Goal: Transaction & Acquisition: Purchase product/service

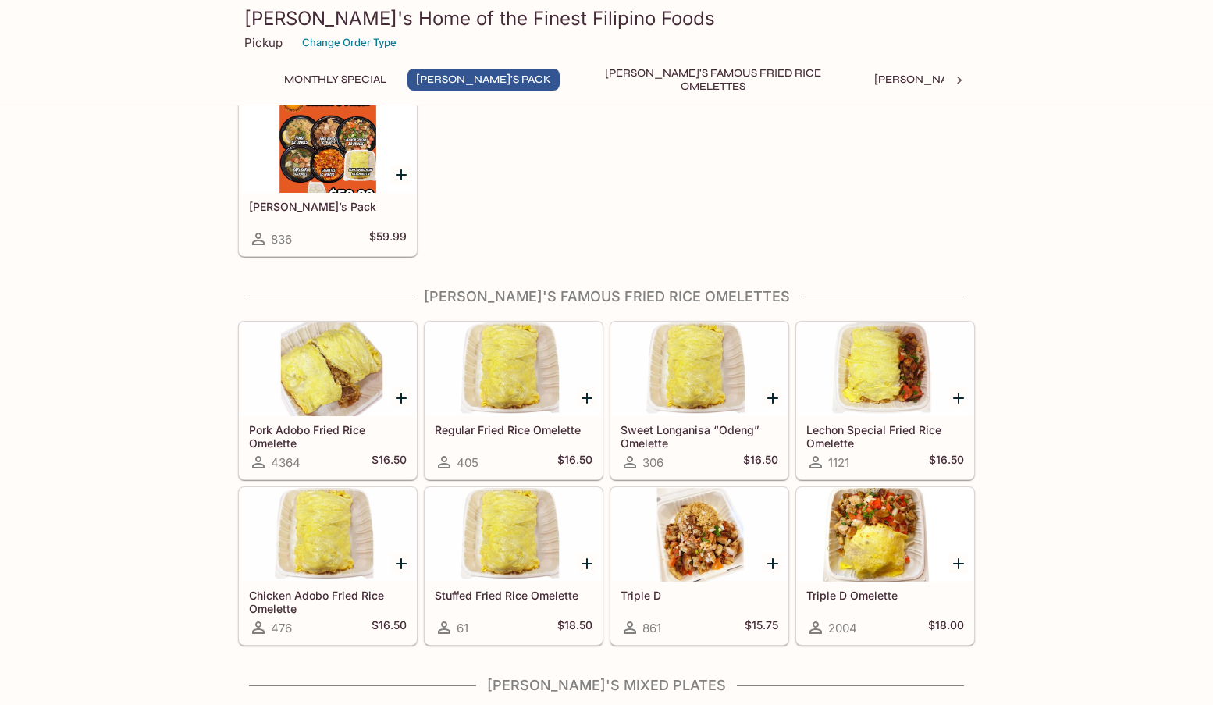
scroll to position [312, 0]
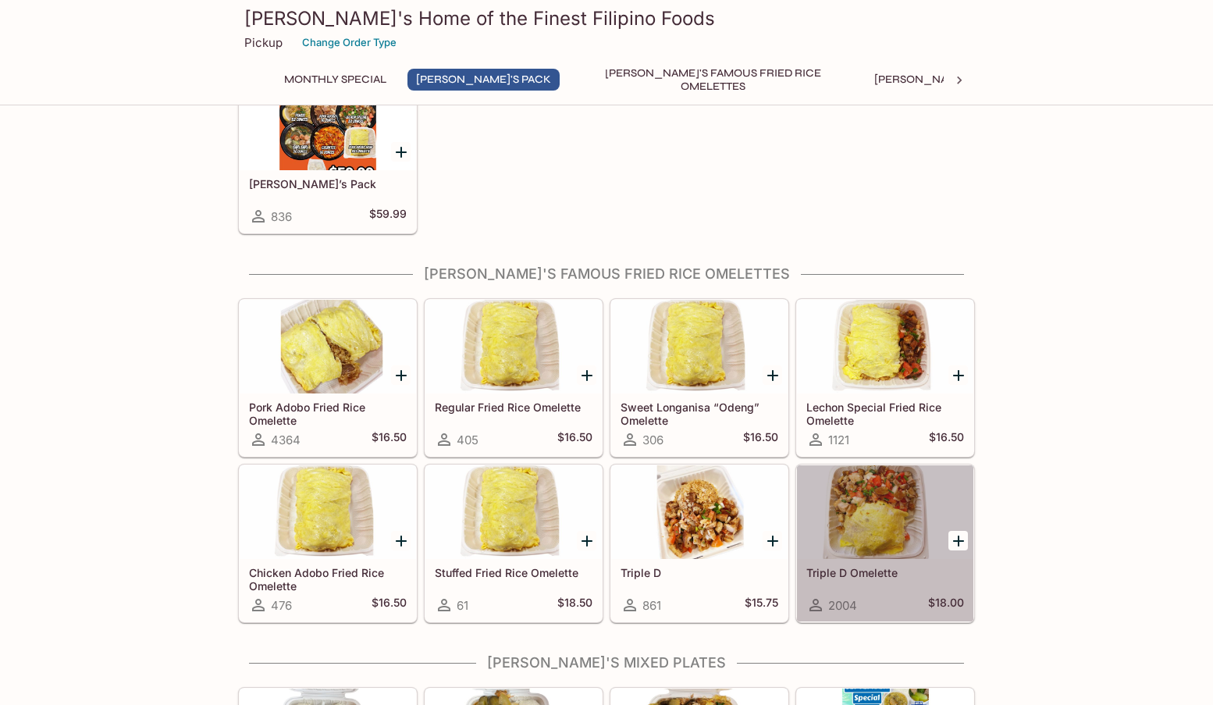
click at [884, 519] on div at bounding box center [885, 512] width 176 height 94
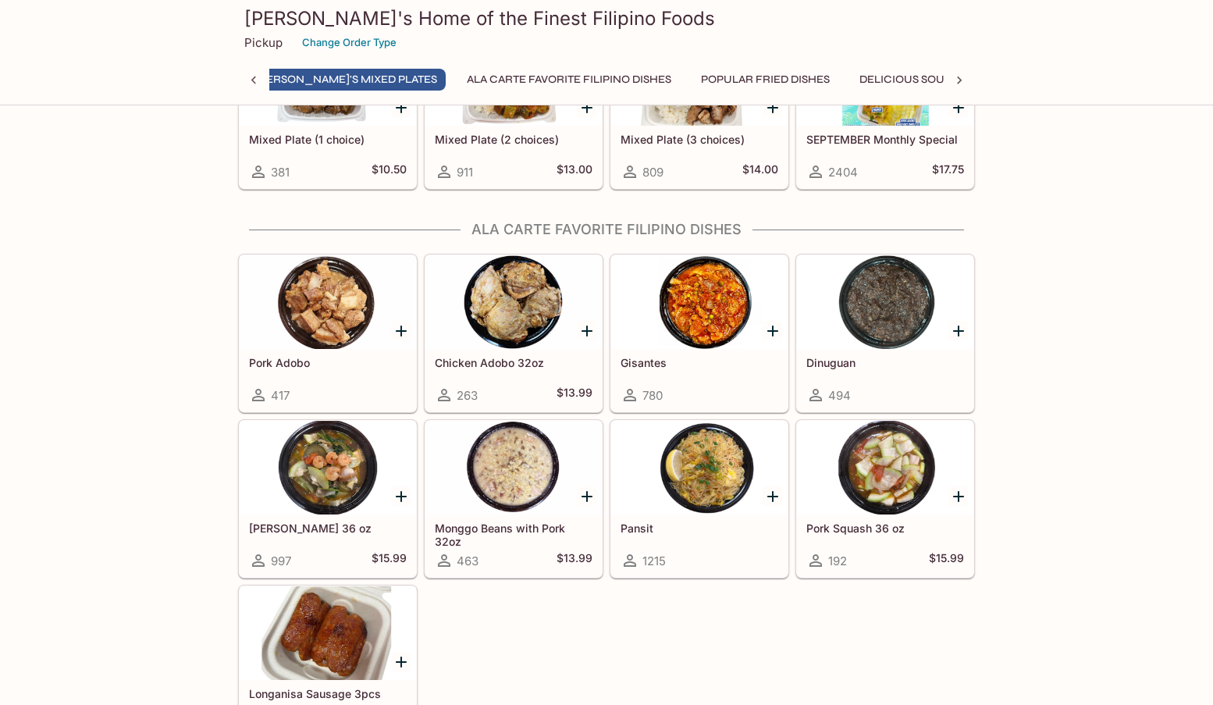
scroll to position [0, 530]
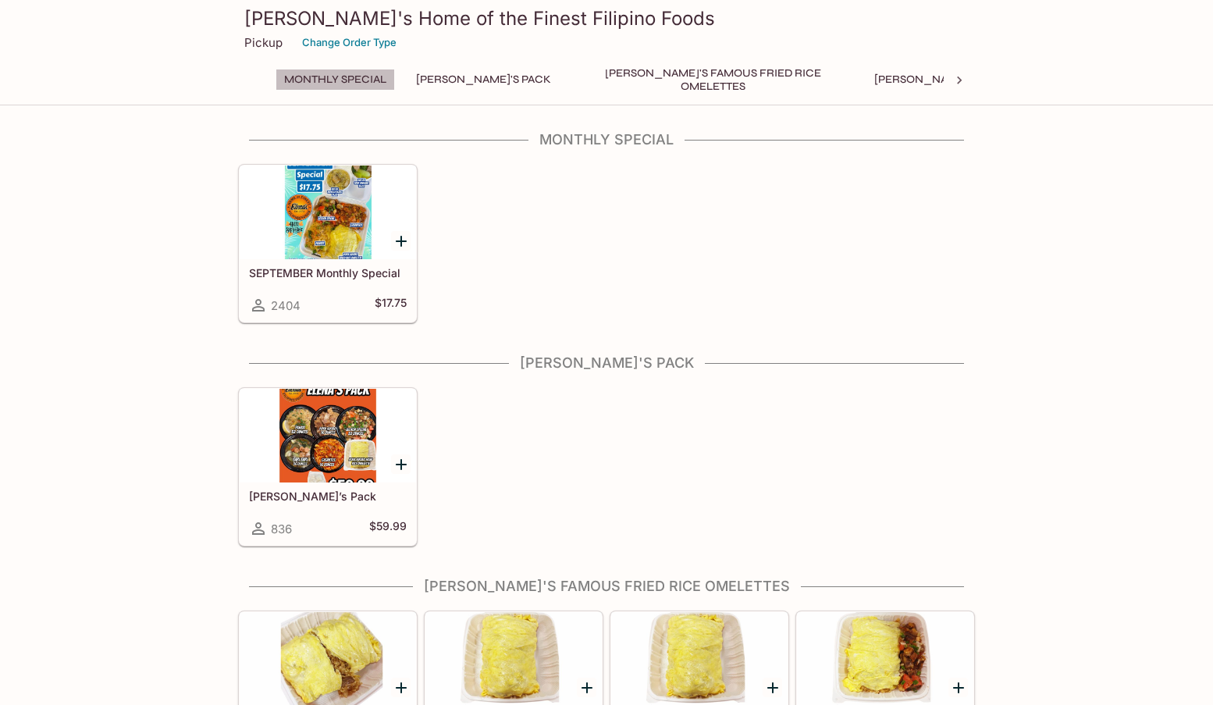
click at [350, 78] on button "Monthly Special" at bounding box center [335, 80] width 119 height 22
click at [456, 82] on button "[PERSON_NAME]'s Pack" at bounding box center [484, 80] width 152 height 22
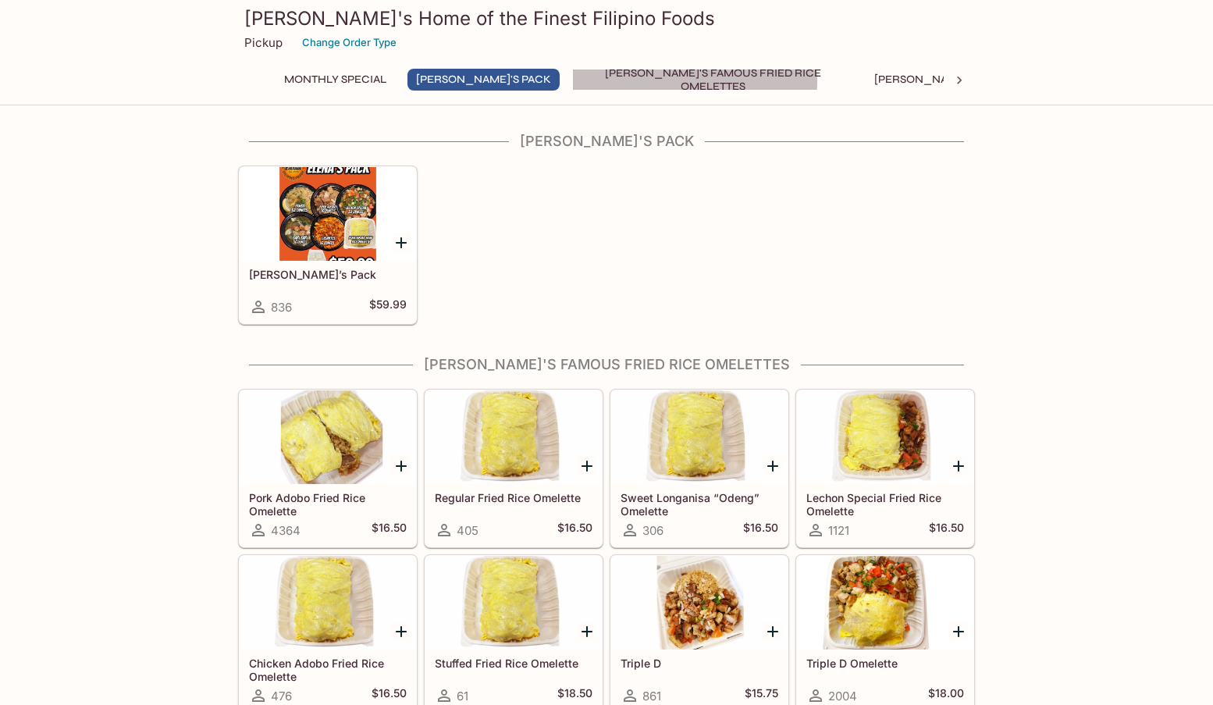
click at [608, 81] on button "[PERSON_NAME]'s Famous Fried Rice Omelettes" at bounding box center [712, 80] width 281 height 22
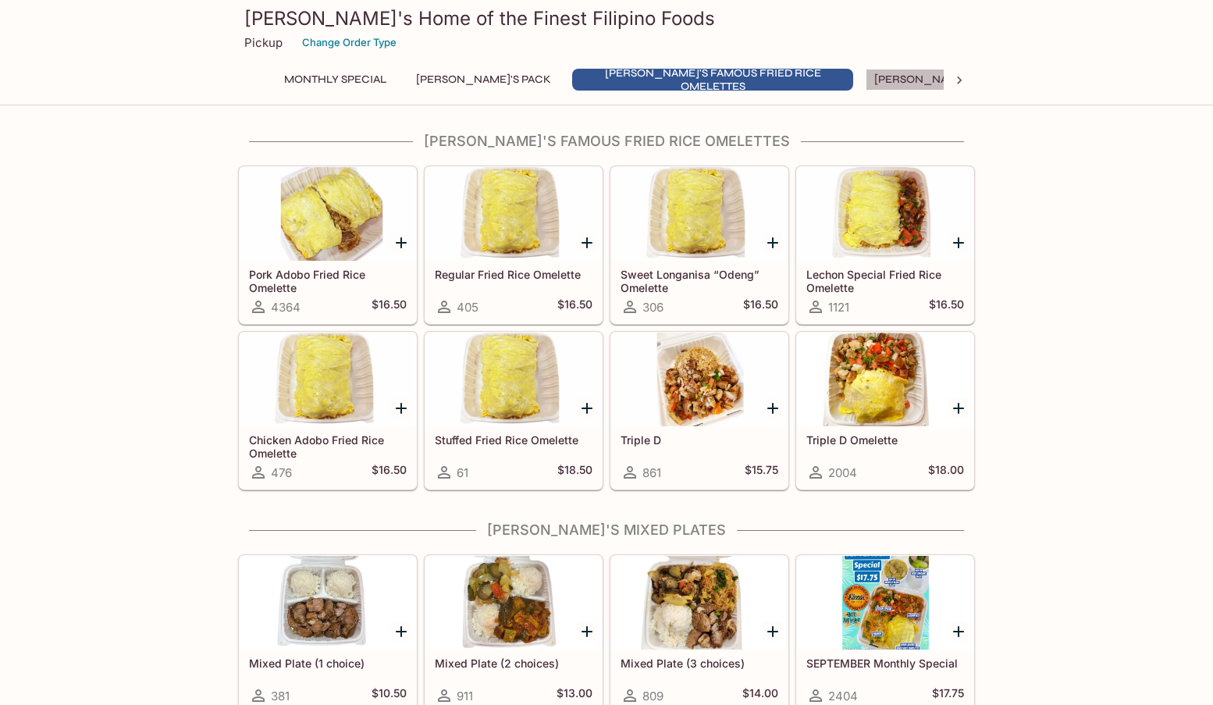
click at [866, 84] on button "[PERSON_NAME]'s Mixed Plates" at bounding box center [965, 80] width 199 height 22
